Goal: Information Seeking & Learning: Find specific page/section

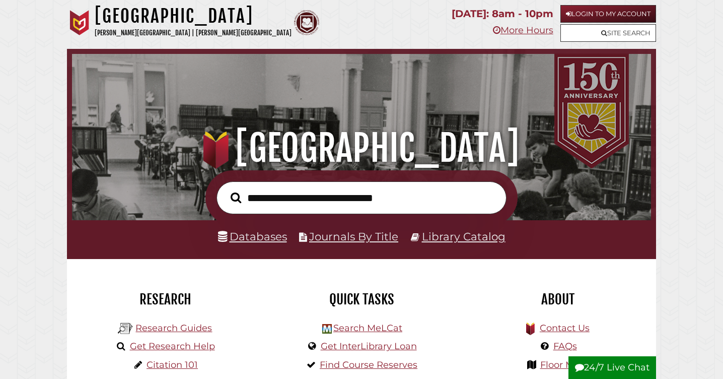
scroll to position [191, 574]
click at [606, 7] on link "Login to My Account" at bounding box center [609, 14] width 96 height 18
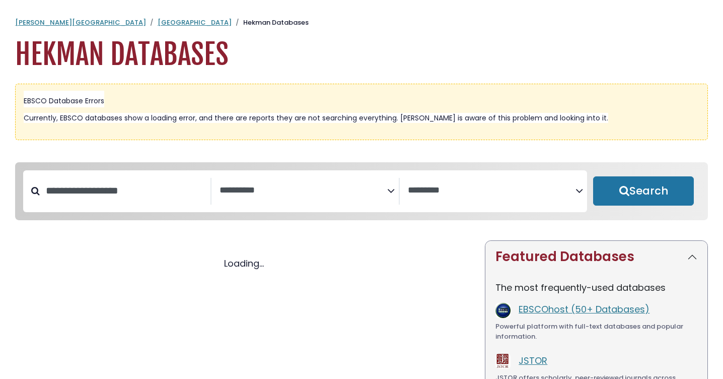
select select "Database Subject Filter"
select select "Database Vendors Filter"
select select "Database Subject Filter"
select select "Database Vendors Filter"
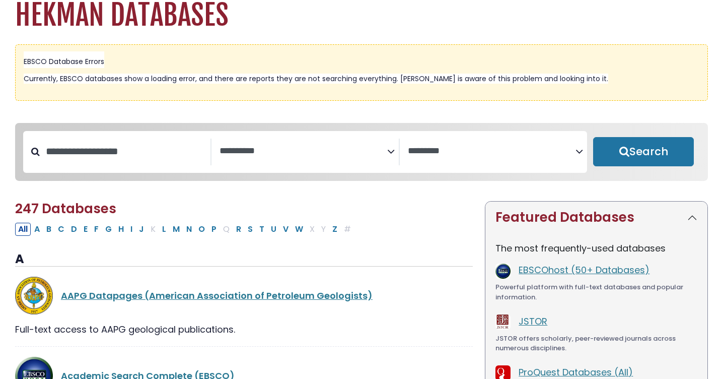
scroll to position [38, 0]
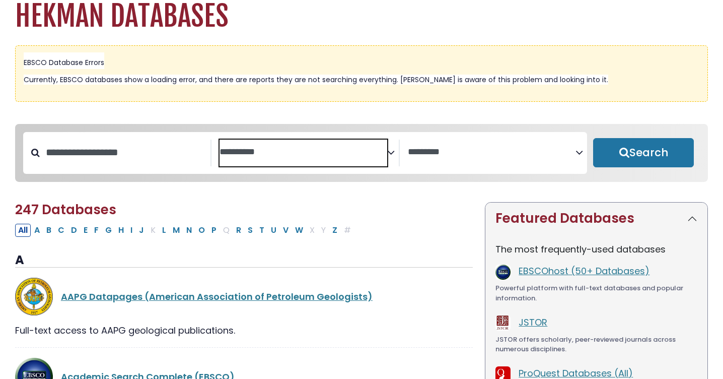
click at [250, 148] on textarea "Search" at bounding box center [304, 152] width 168 height 11
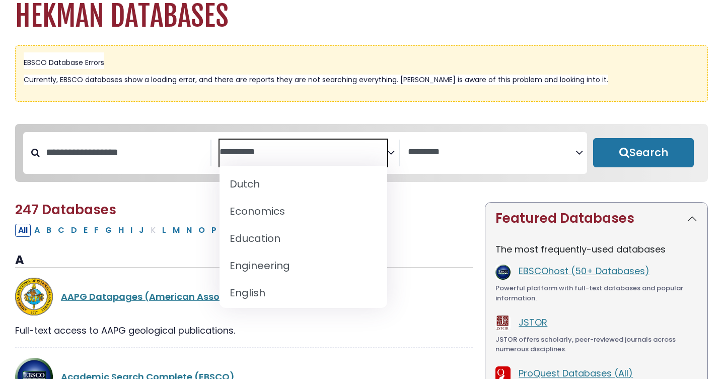
scroll to position [308, 0]
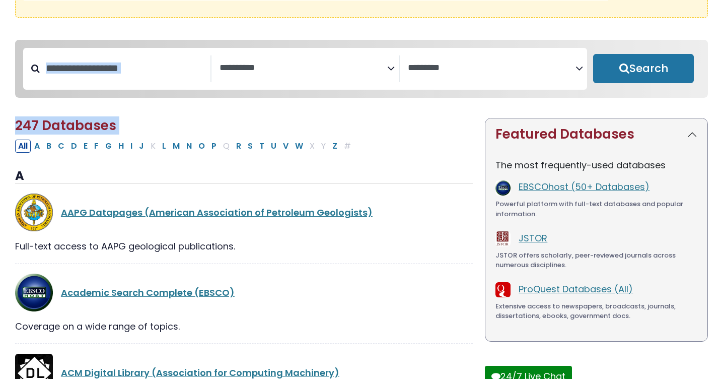
scroll to position [151, 0]
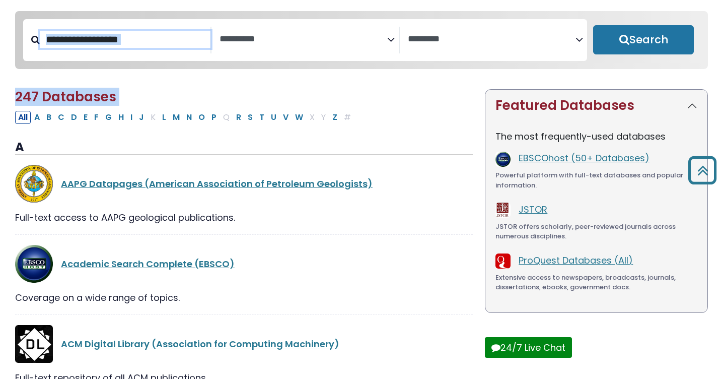
click at [176, 46] on input "Search database by title or keyword" at bounding box center [125, 39] width 171 height 17
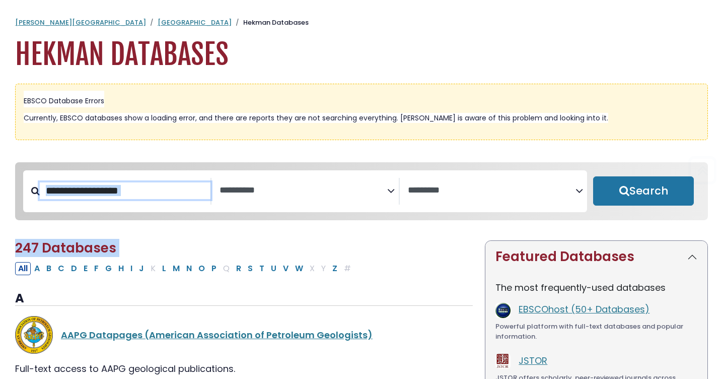
scroll to position [0, 0]
type input "***"
click at [644, 191] on button "Search" at bounding box center [643, 190] width 101 height 29
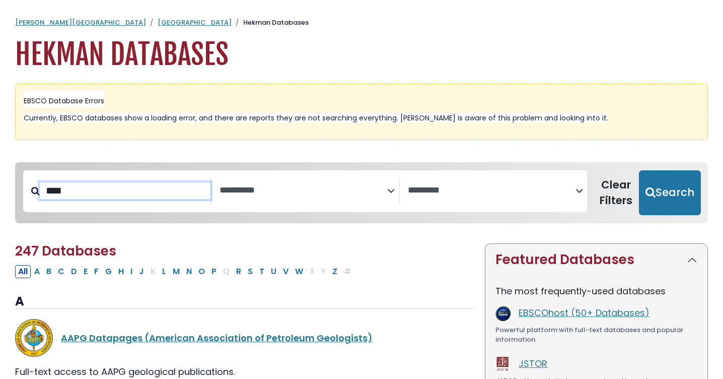
select select "Database Subject Filter"
select select "Database Vendors Filter"
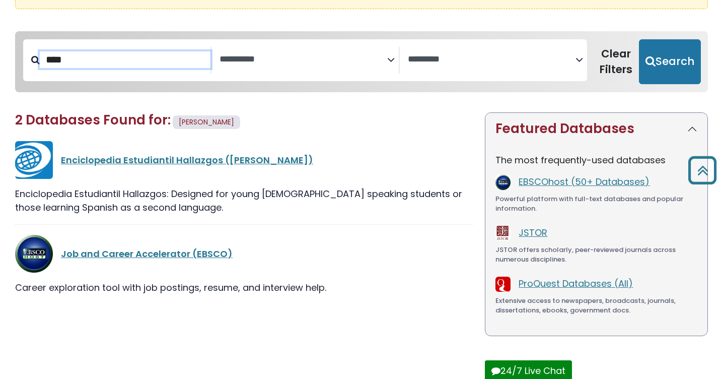
scroll to position [104, 0]
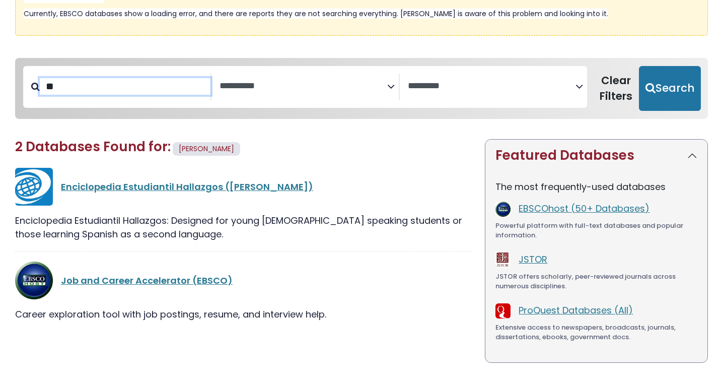
type input "*"
click at [437, 135] on div "**********" at bounding box center [361, 243] width 723 height 390
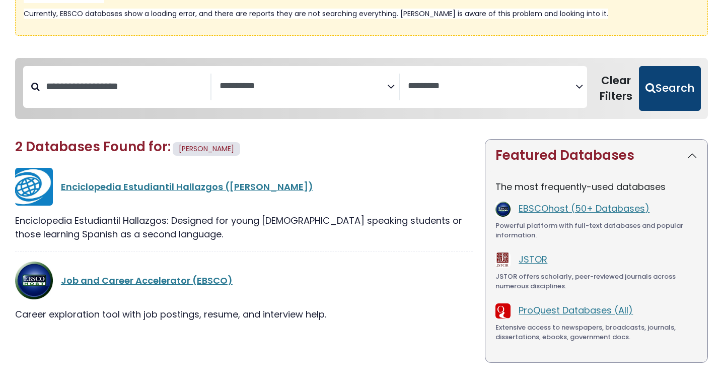
click at [657, 101] on button "Search" at bounding box center [670, 88] width 62 height 45
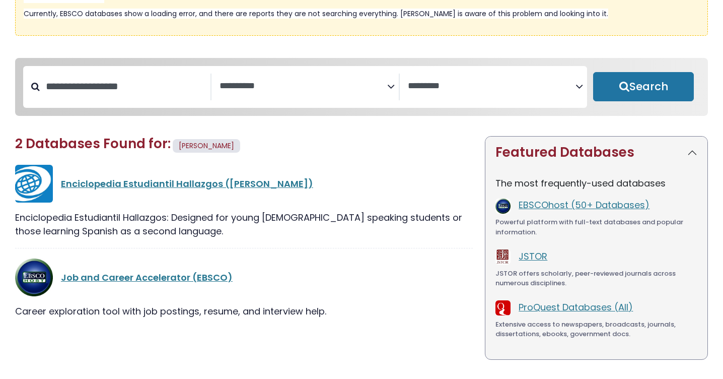
select select "Database Subject Filter"
select select "Database Vendors Filter"
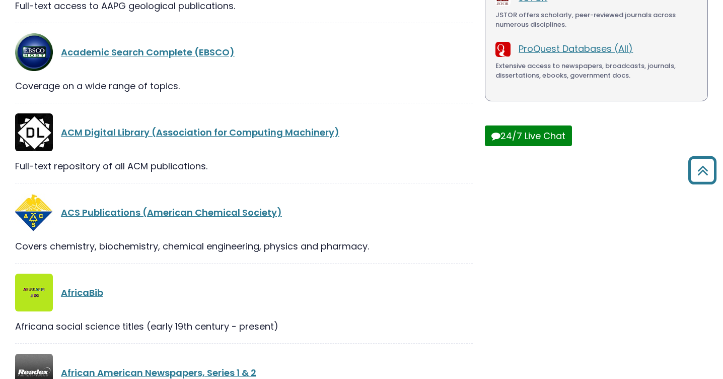
scroll to position [364, 0]
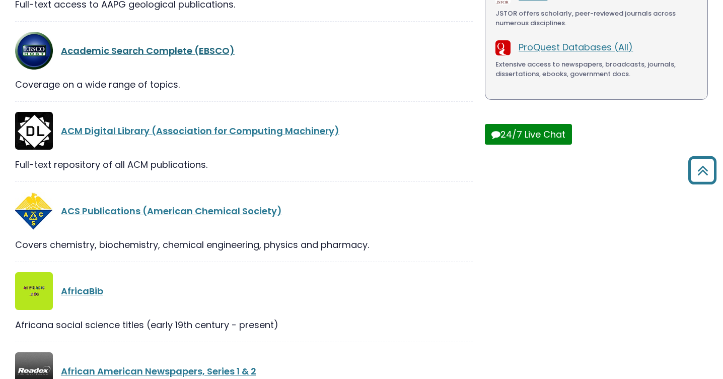
click at [154, 53] on link "Academic Search Complete (EBSCO)" at bounding box center [148, 50] width 174 height 13
